Goal: Navigation & Orientation: Find specific page/section

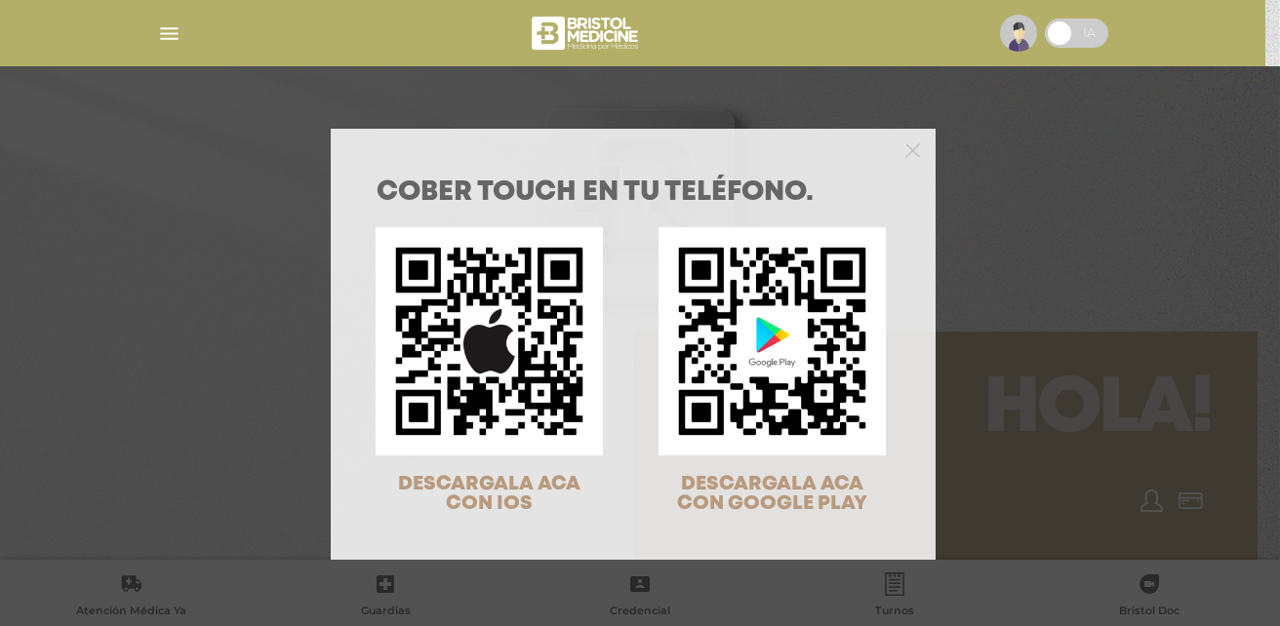
click at [892, 154] on div at bounding box center [633, 148] width 605 height 39
click at [905, 145] on icon "Close" at bounding box center [912, 150] width 15 height 15
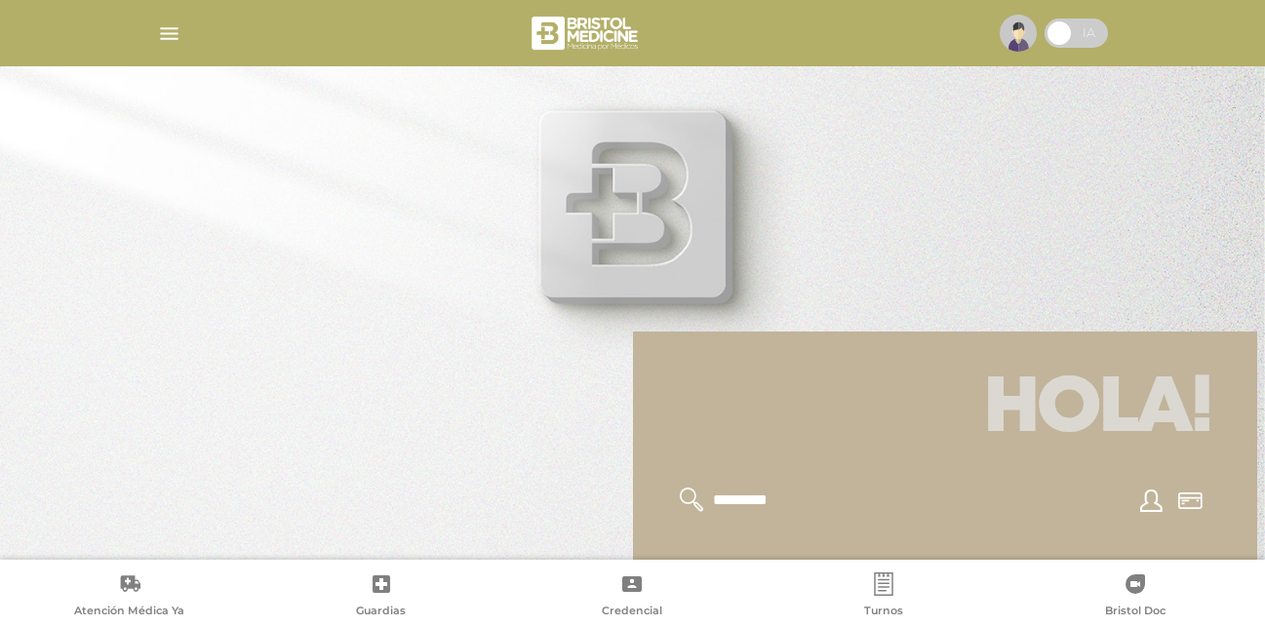
click at [1159, 502] on icon at bounding box center [1151, 501] width 22 height 22
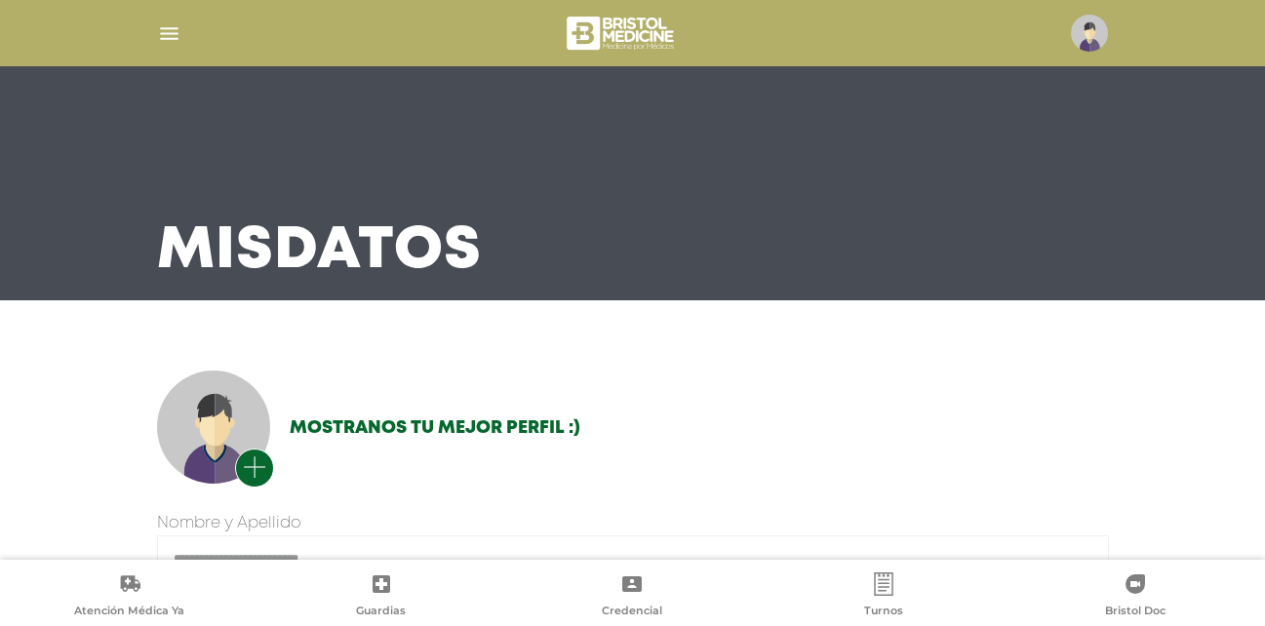
click at [629, 45] on img at bounding box center [622, 33] width 116 height 47
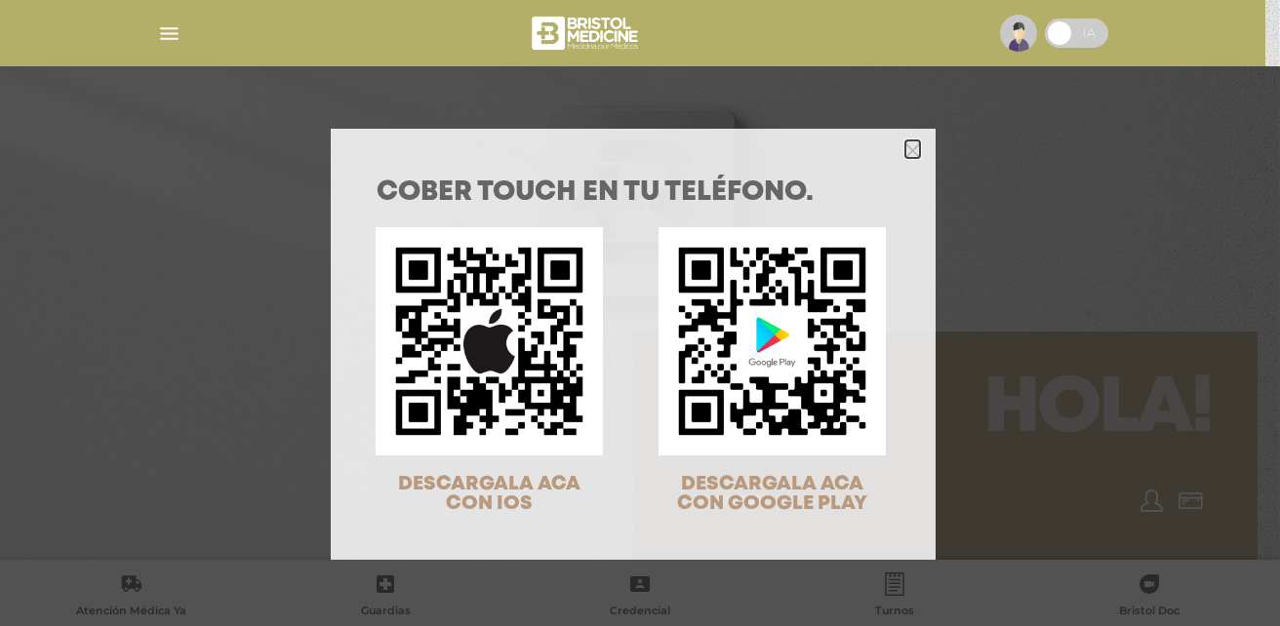
click at [905, 153] on icon "Close" at bounding box center [912, 150] width 15 height 15
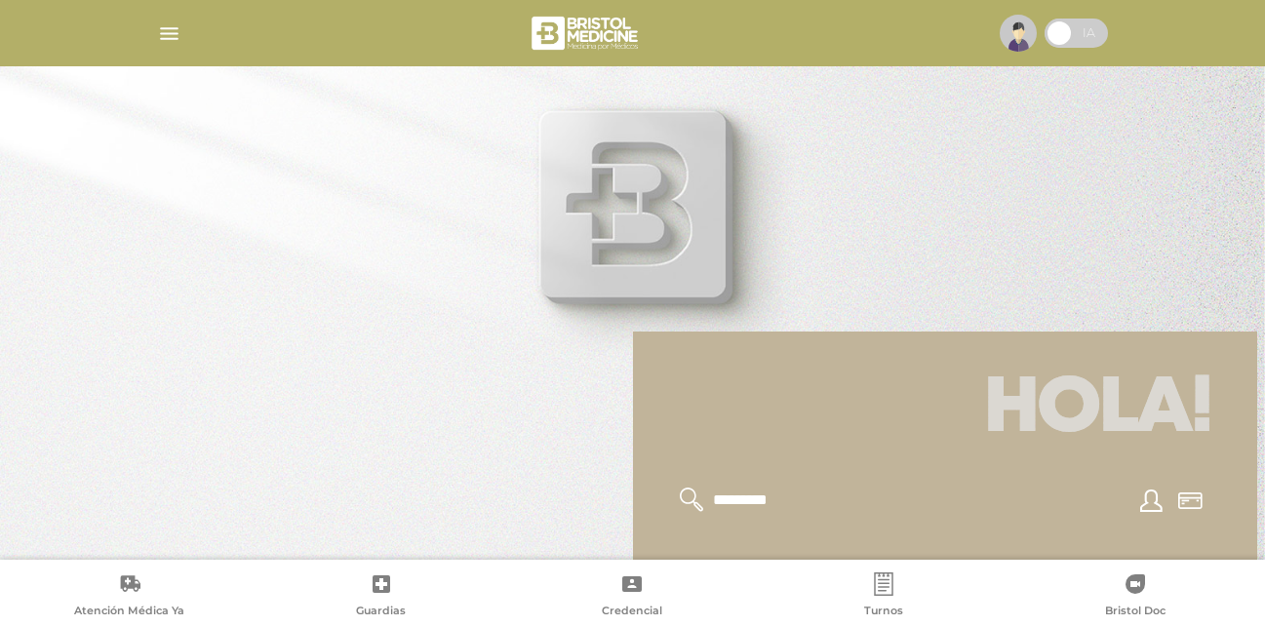
click at [161, 27] on img "button" at bounding box center [169, 33] width 24 height 24
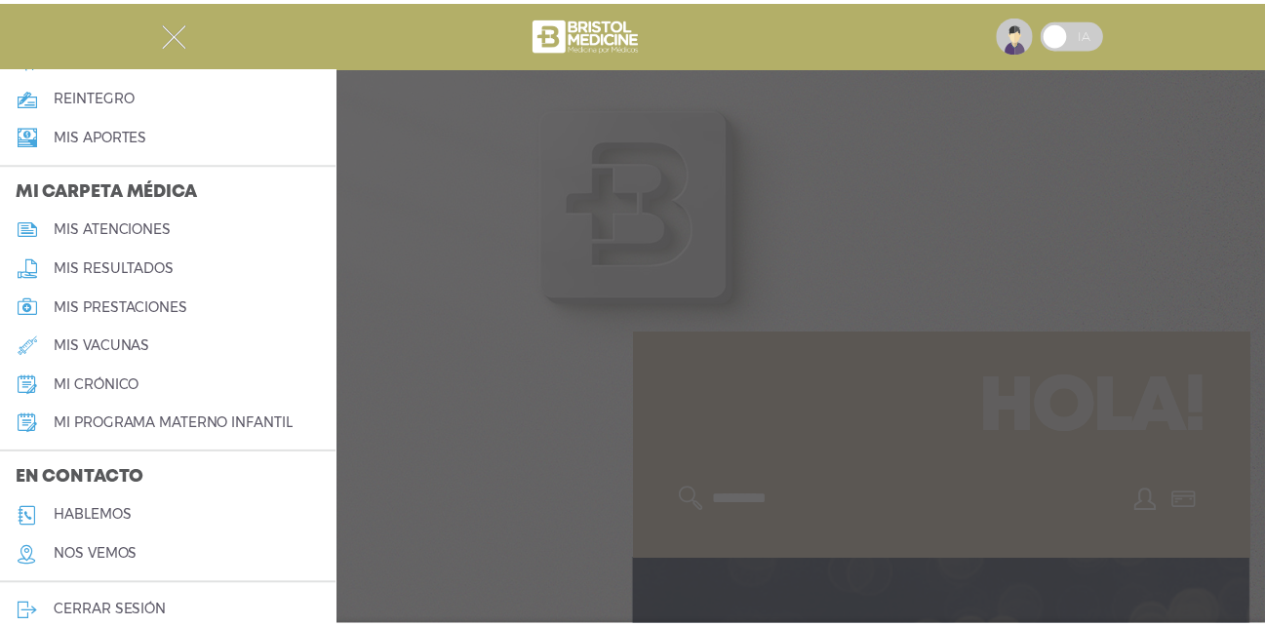
scroll to position [840, 0]
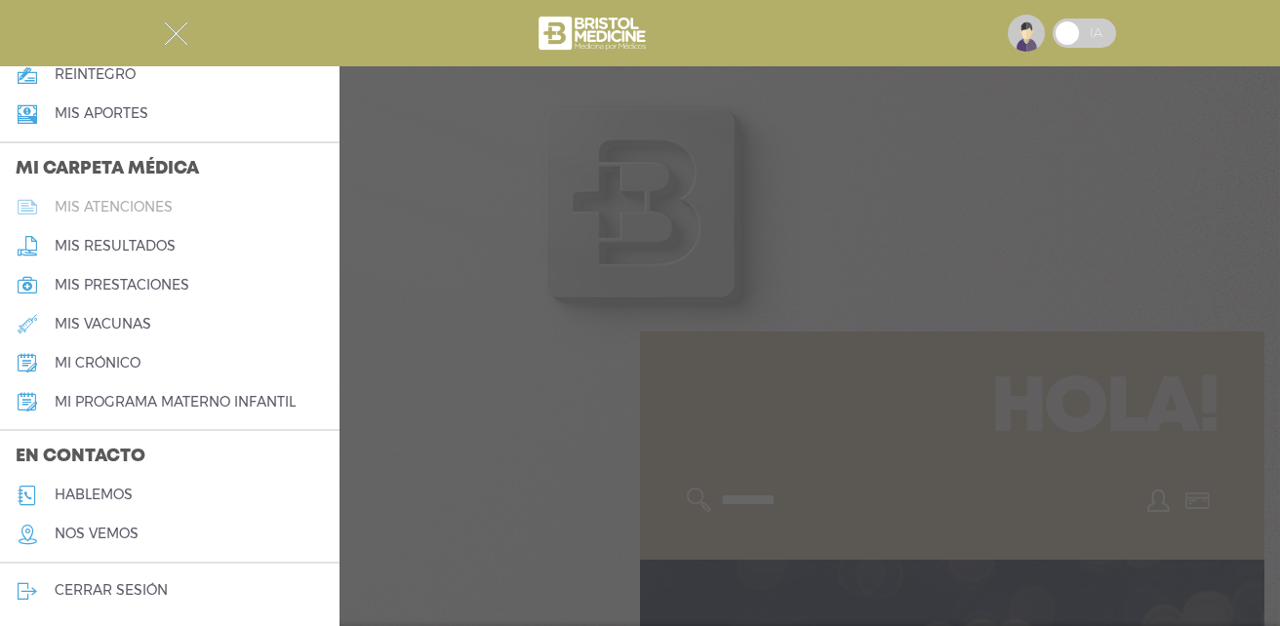
click at [91, 205] on h5 "mis atenciones" at bounding box center [114, 207] width 118 height 17
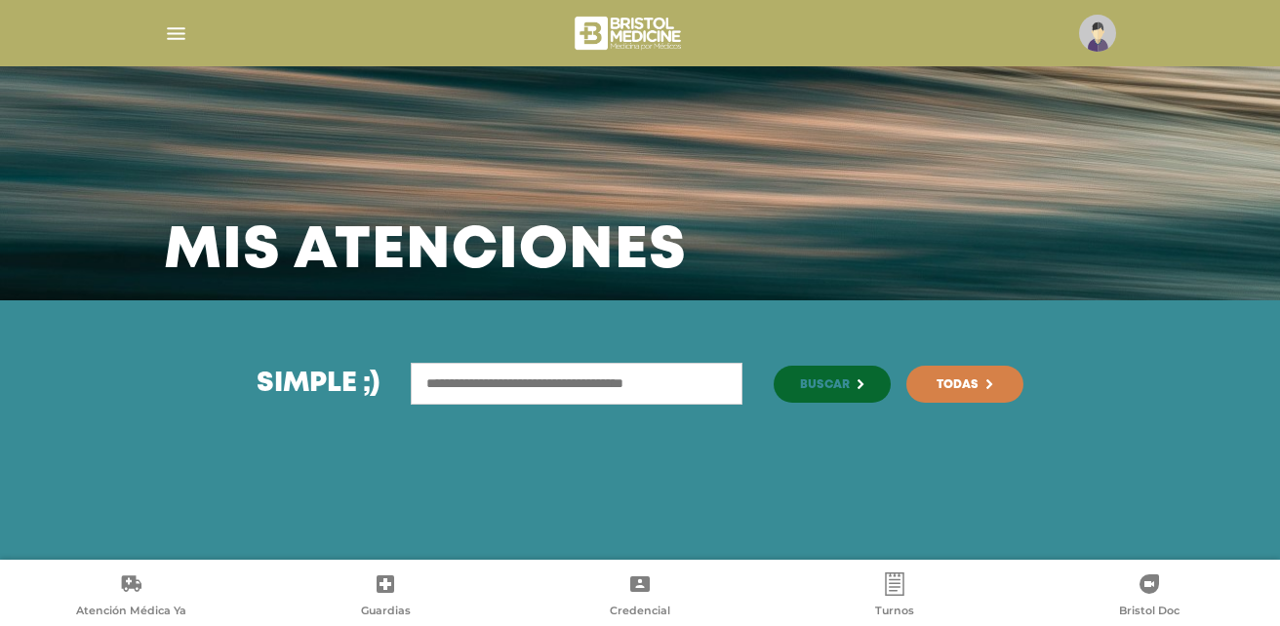
click at [178, 22] on img "button" at bounding box center [176, 33] width 24 height 24
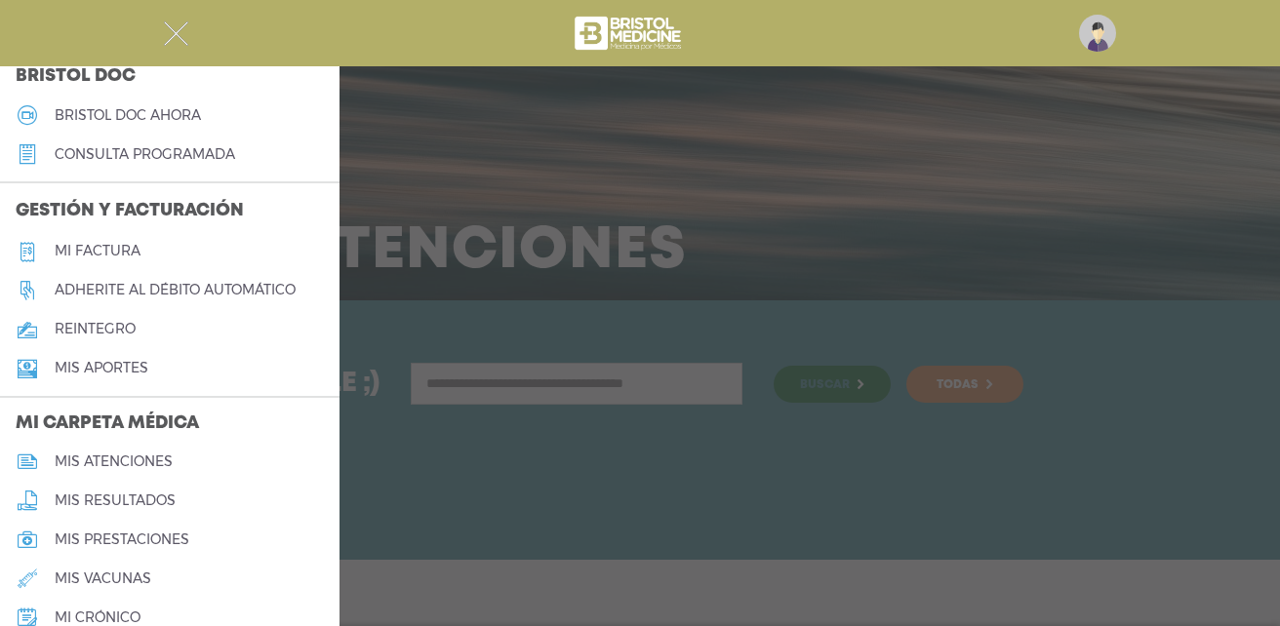
scroll to position [683, 0]
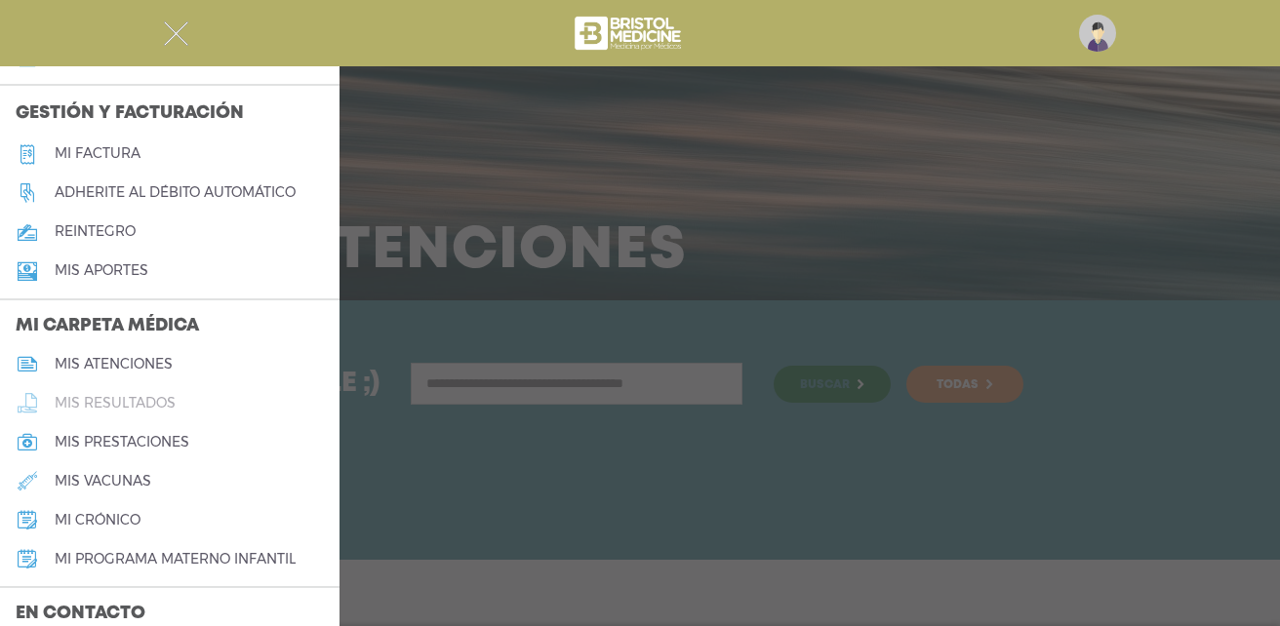
click at [154, 396] on h5 "mis resultados" at bounding box center [115, 403] width 121 height 17
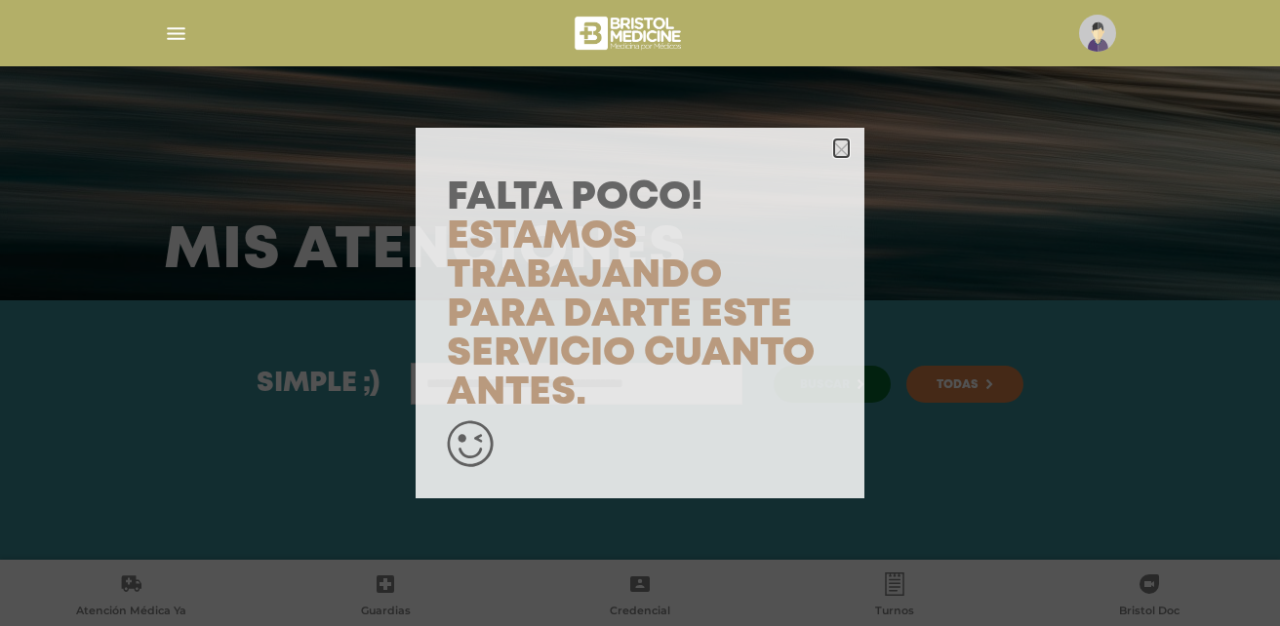
click at [843, 145] on icon "button" at bounding box center [841, 149] width 15 height 15
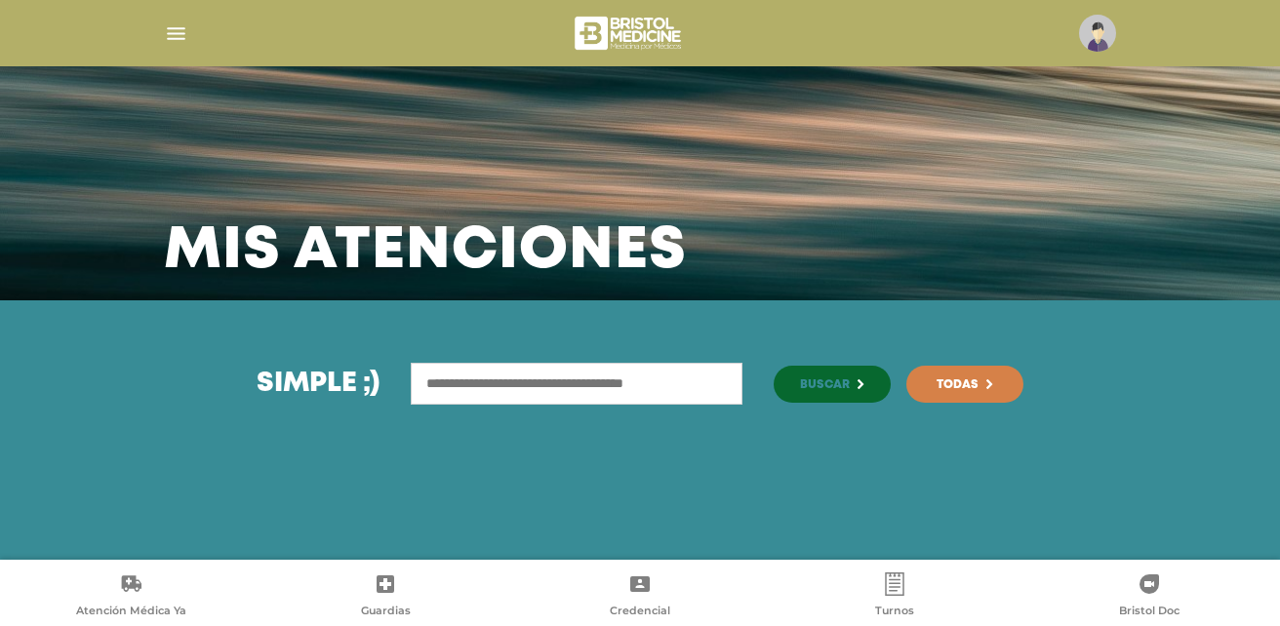
click at [169, 37] on img "button" at bounding box center [176, 33] width 24 height 24
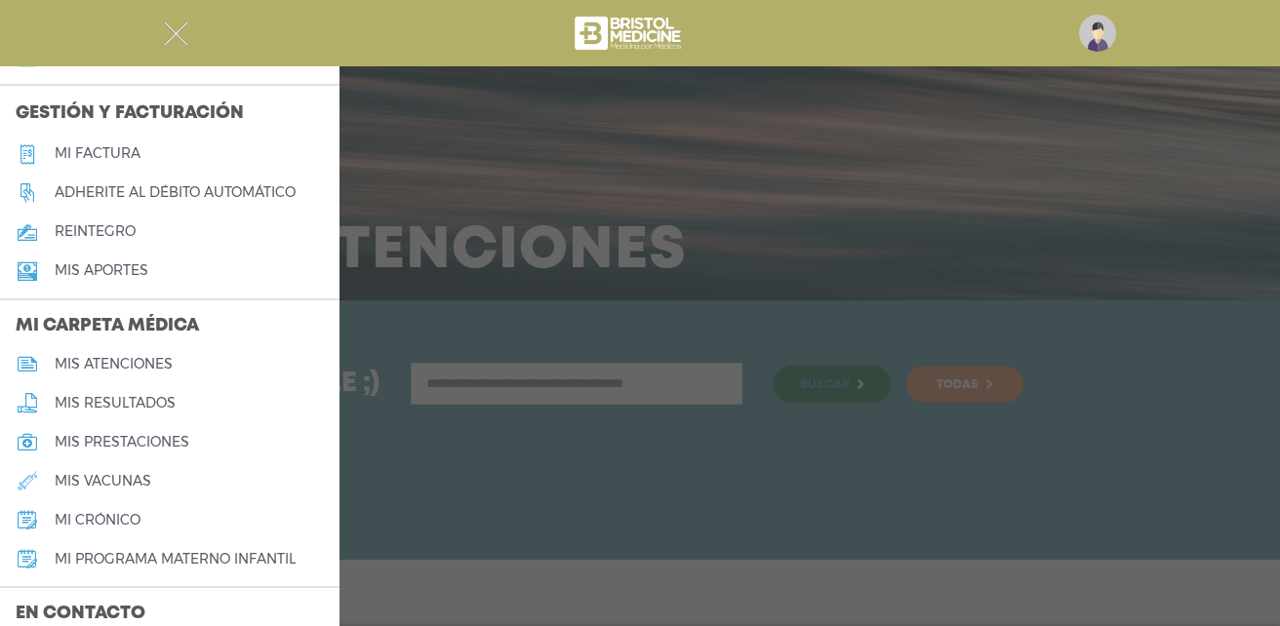
click at [135, 551] on h5 "mi programa materno infantil" at bounding box center [175, 559] width 241 height 17
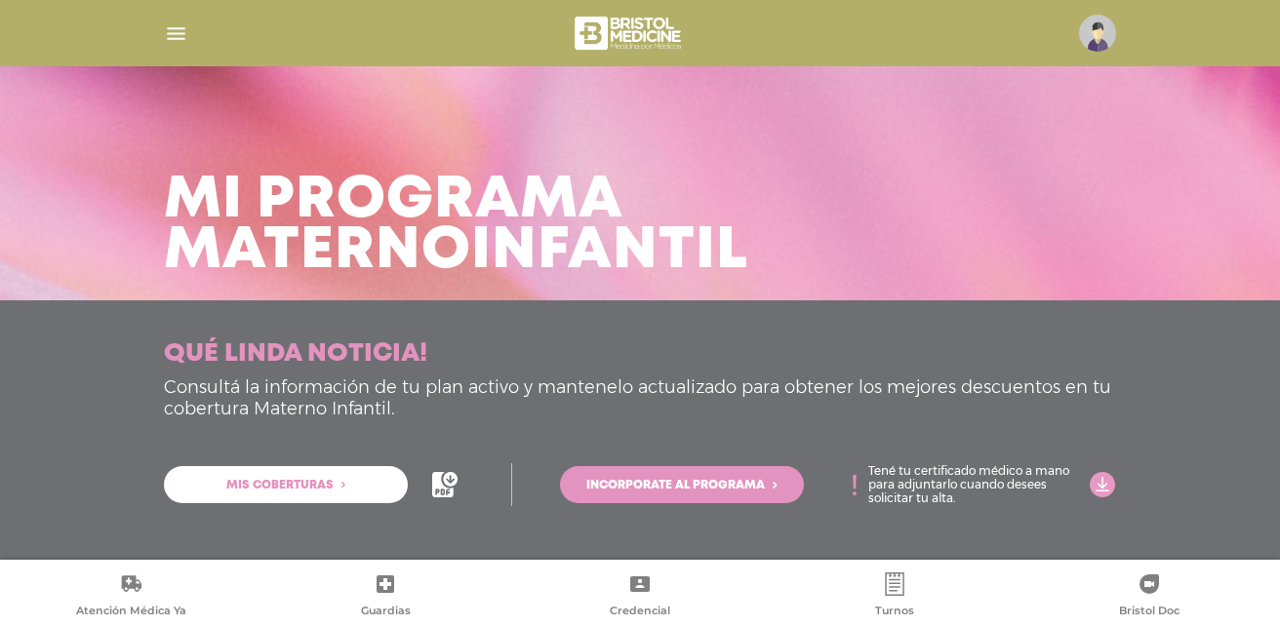
click at [598, 28] on img at bounding box center [630, 33] width 116 height 47
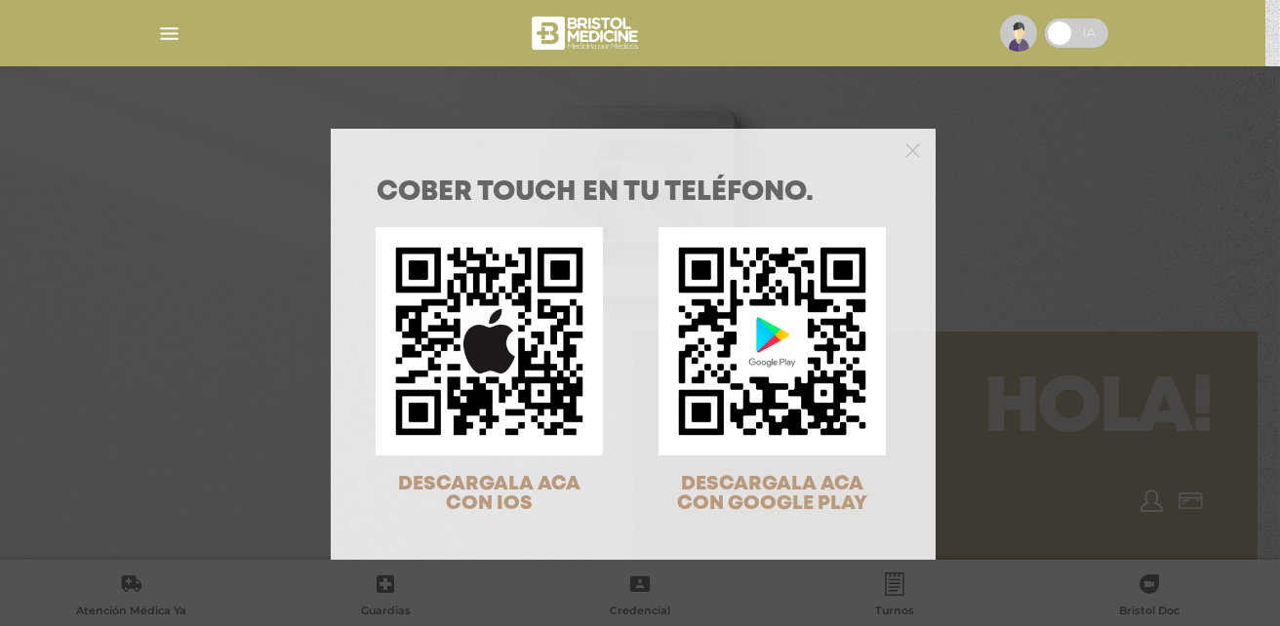
click at [1071, 159] on div "COBER TOUCH en tu teléfono. DESCARGALA ACA CON IOS DESCARGALA ACA CON GOOGLE PL…" at bounding box center [640, 313] width 1280 height 626
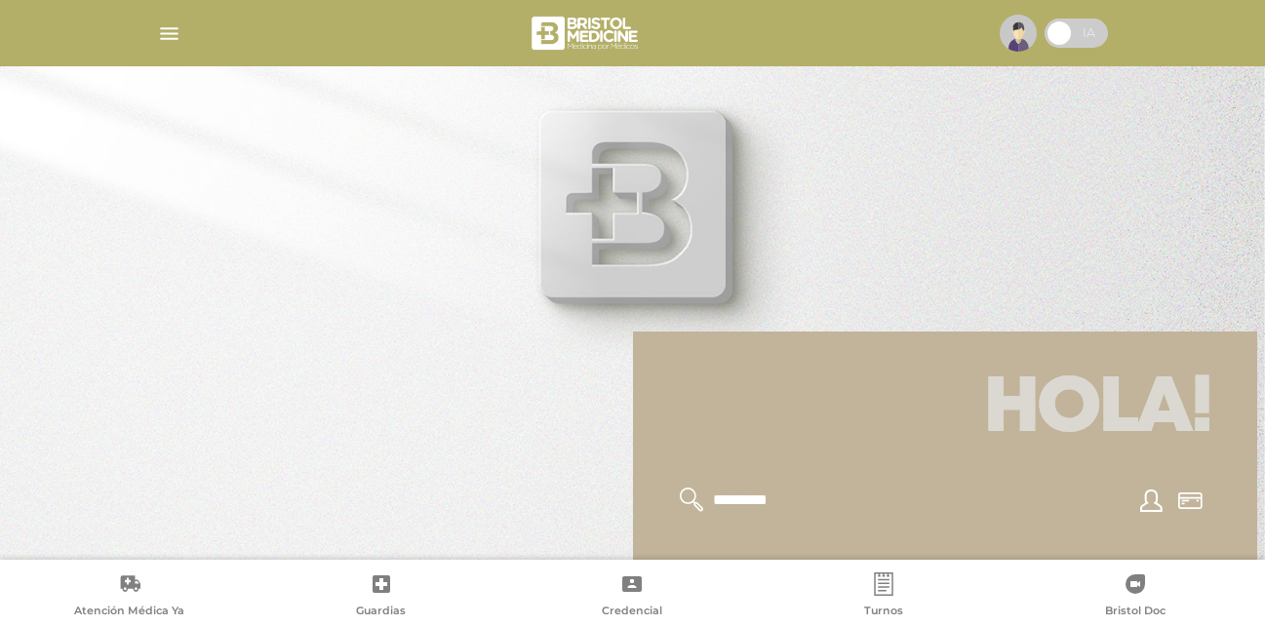
click at [1025, 36] on img at bounding box center [1018, 33] width 37 height 37
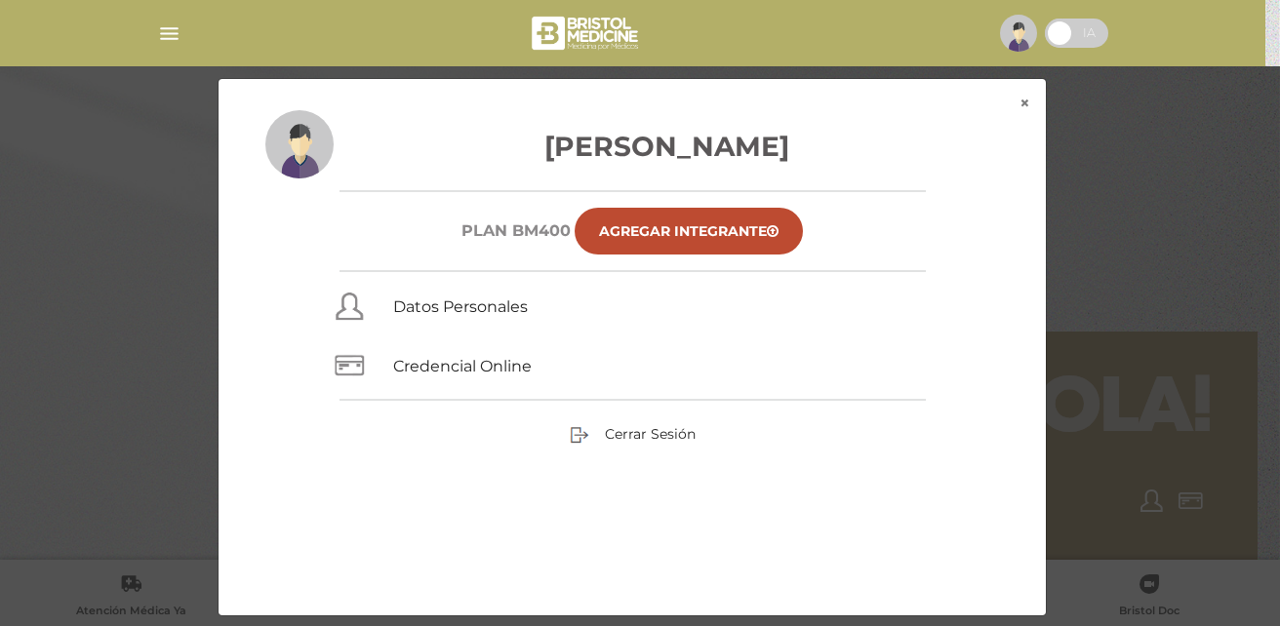
click at [1157, 181] on div "× × Velazco Maximiliano Gaston Plan BM400 Agregar Integrante Datos Personales C…" at bounding box center [640, 347] width 1216 height 539
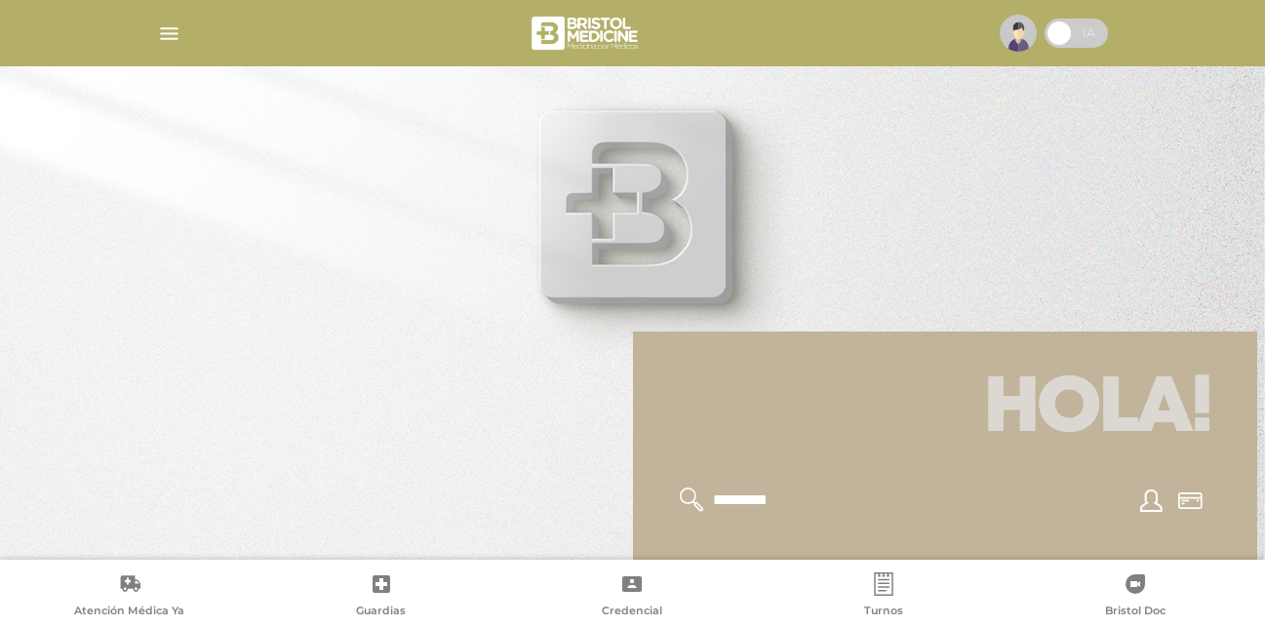
click at [164, 29] on img "button" at bounding box center [169, 33] width 24 height 24
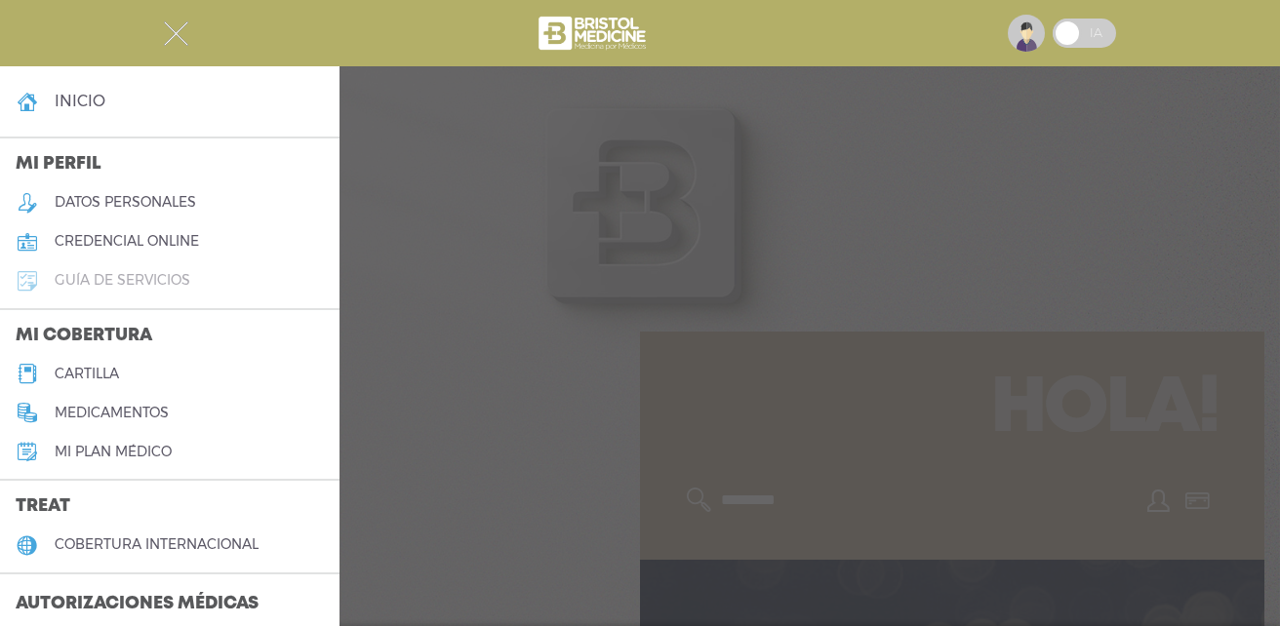
click at [186, 284] on h5 "guía de servicios" at bounding box center [123, 280] width 136 height 17
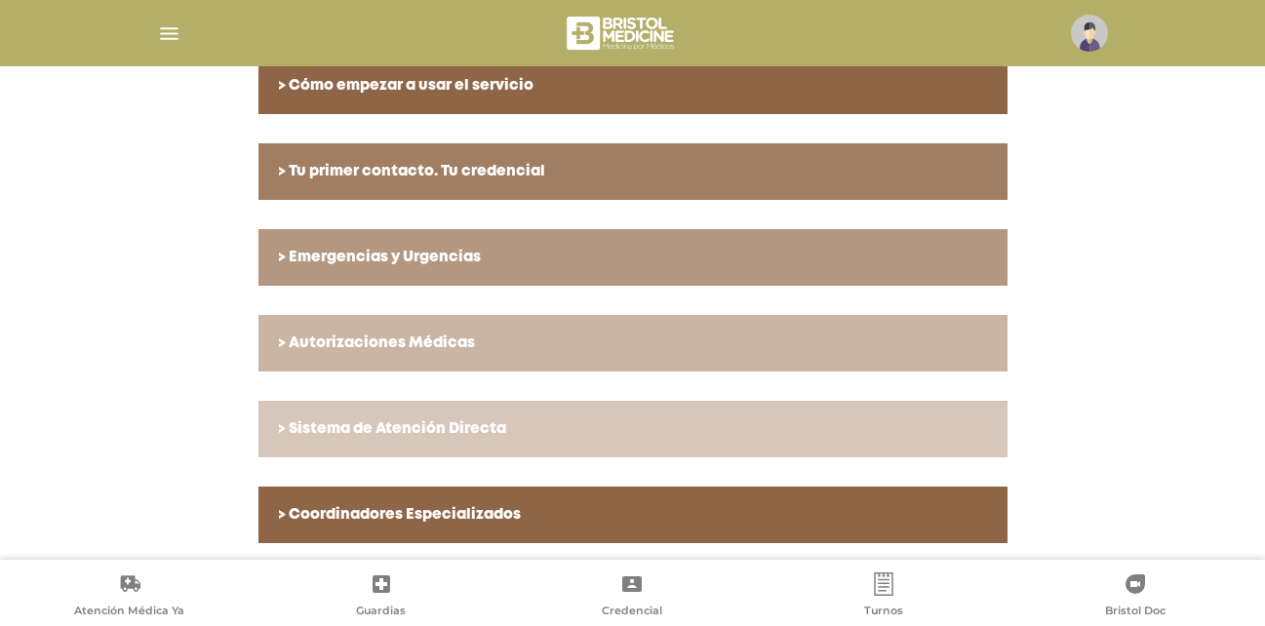
scroll to position [488, 0]
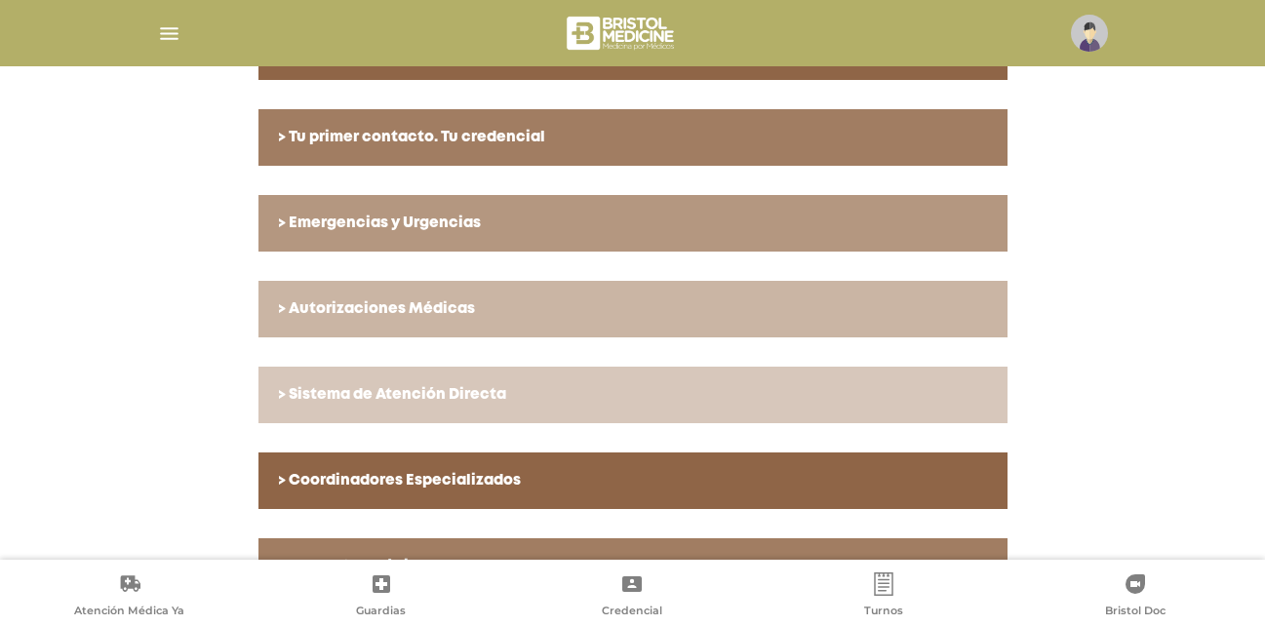
click at [358, 282] on link "> Autorizaciones Médicas" at bounding box center [633, 309] width 749 height 57
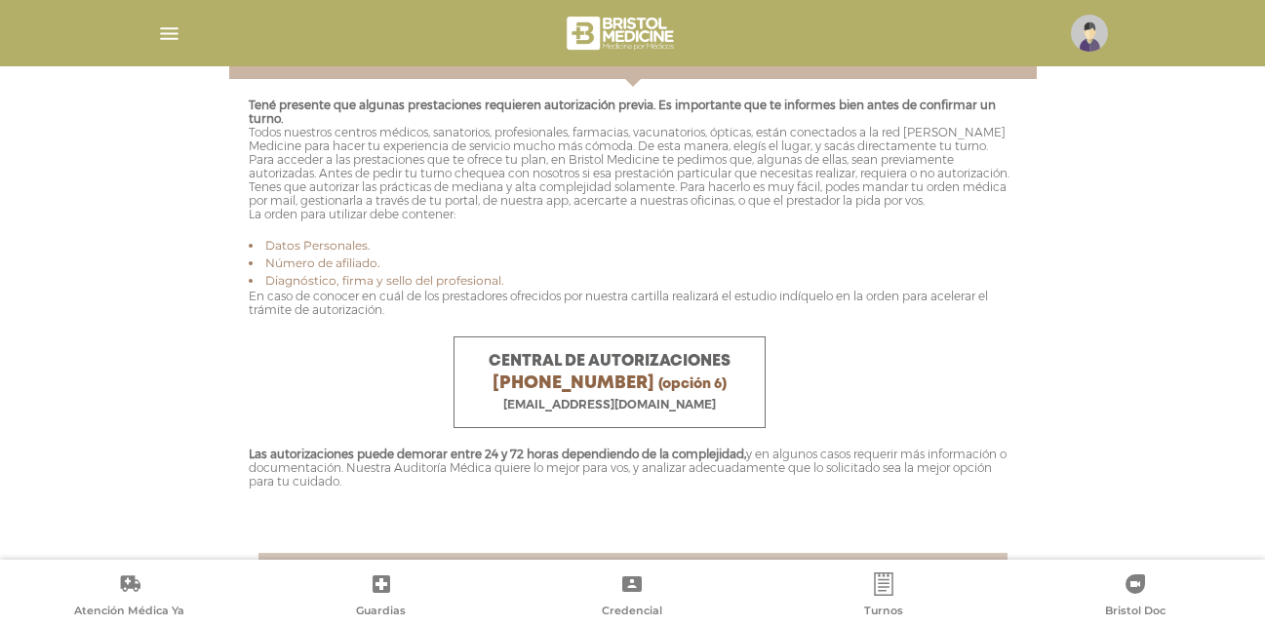
scroll to position [789, 0]
